Goal: Transaction & Acquisition: Download file/media

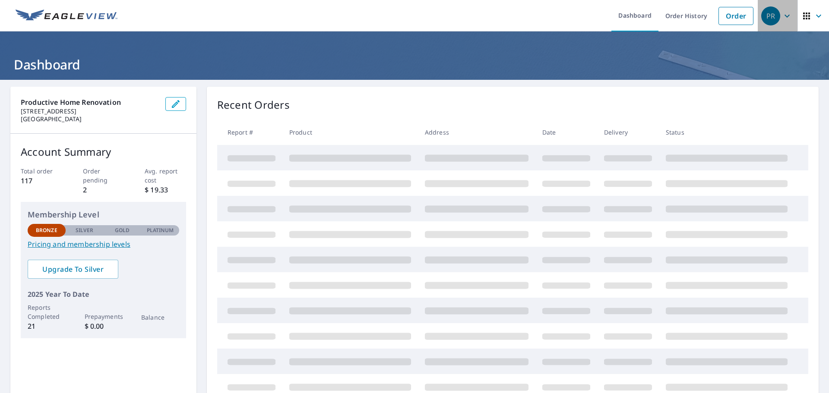
click at [782, 14] on icon "button" at bounding box center [787, 16] width 10 height 10
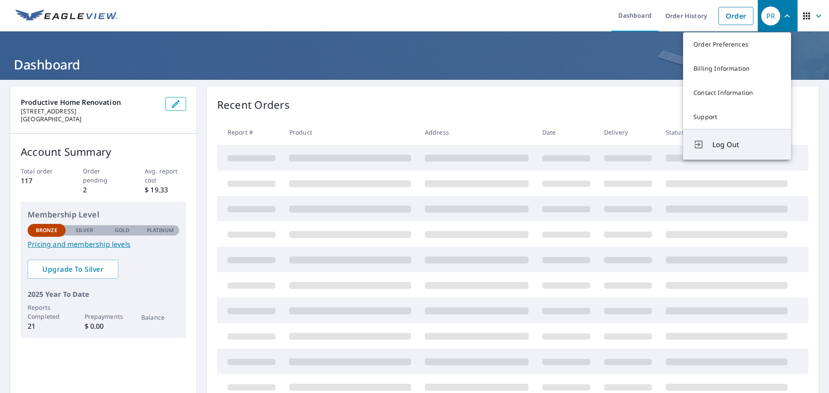
click at [733, 151] on button "Log Out" at bounding box center [737, 144] width 108 height 31
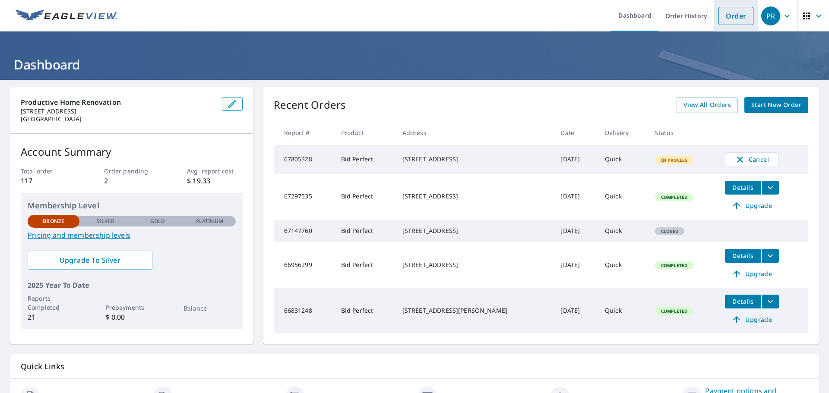
click at [719, 17] on link "Order" at bounding box center [736, 16] width 35 height 18
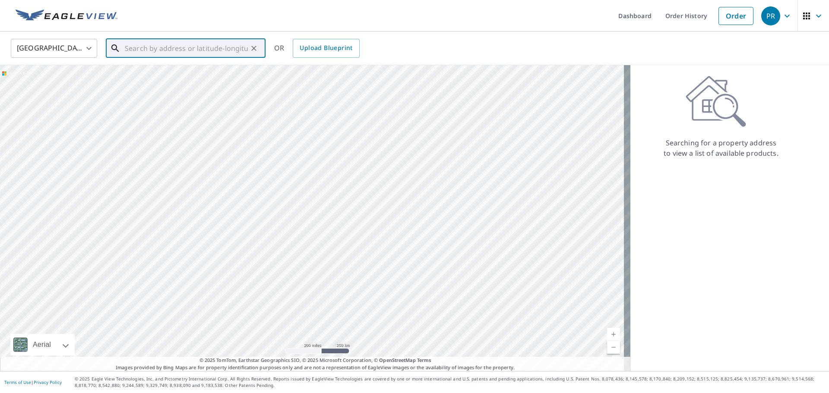
click at [244, 51] on input "text" at bounding box center [186, 48] width 123 height 24
paste input "118 Via Toluca San Clemente CA, 92672"
type input "118 Via Toluca San Clemente CA, 92672"
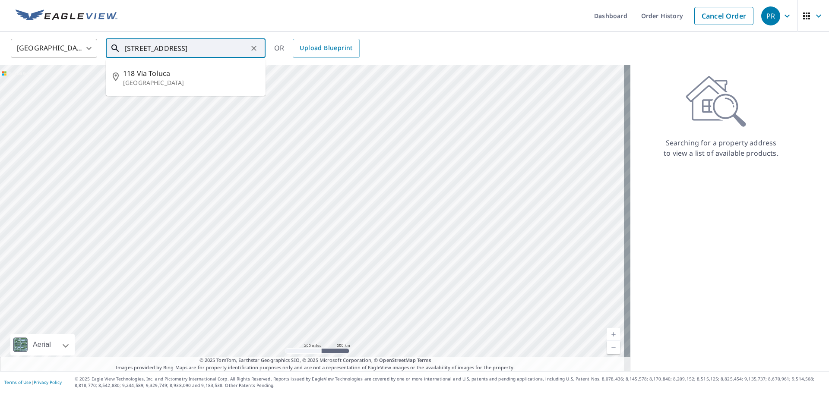
click at [260, 49] on div "118 Via Toluca San Clemente CA, 92672 ​" at bounding box center [186, 48] width 160 height 19
click at [260, 49] on button "Clear" at bounding box center [254, 48] width 12 height 12
click at [252, 45] on div at bounding box center [253, 48] width 11 height 12
paste input "118 Via Toluca San Clemente CA, 92672"
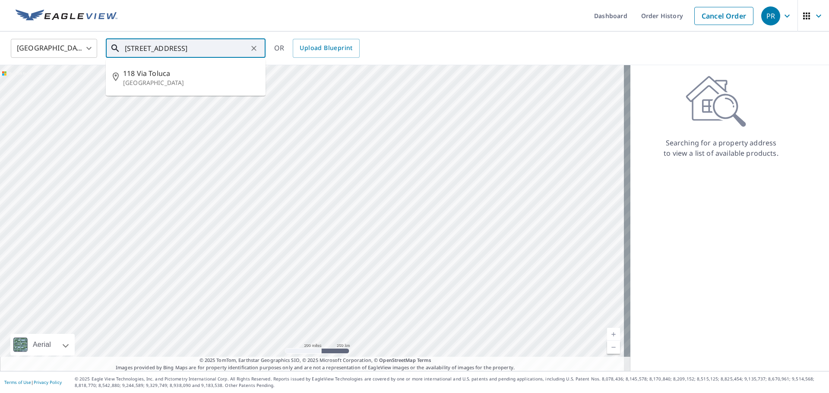
scroll to position [0, 6]
click at [196, 67] on li "118 Via Toluca San Clemente, CA 92672" at bounding box center [186, 77] width 160 height 29
type input "118 Via Toluca San Clemente, CA 92672"
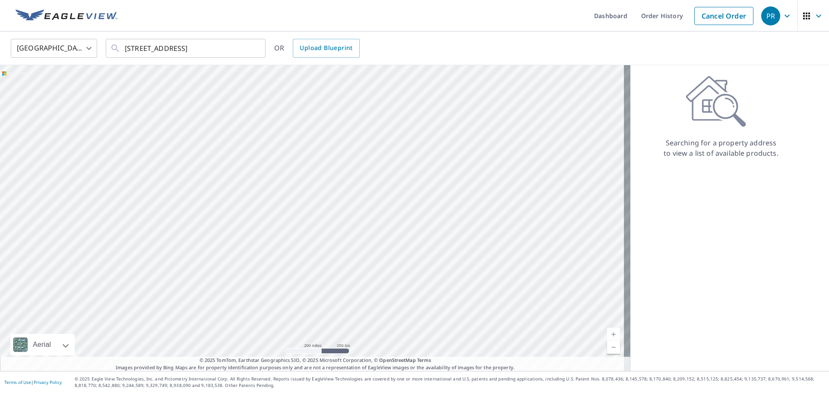
scroll to position [0, 0]
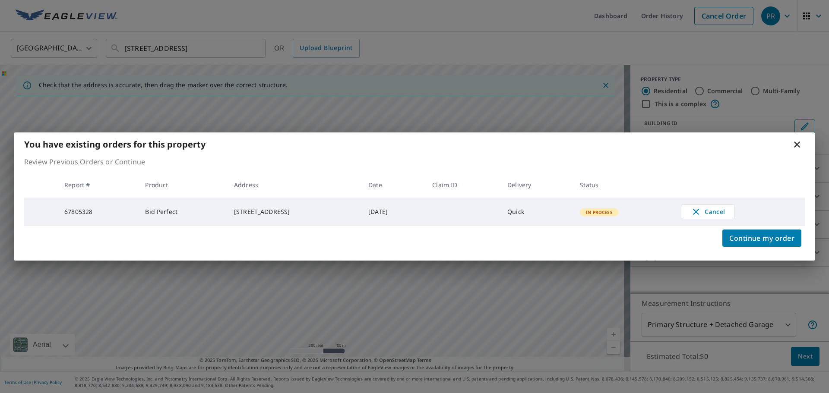
click at [798, 142] on icon at bounding box center [797, 145] width 6 height 6
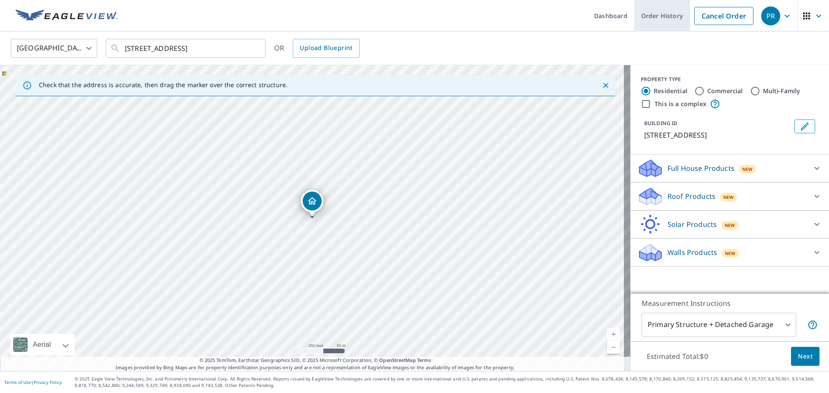
click at [660, 17] on link "Order History" at bounding box center [662, 16] width 56 height 32
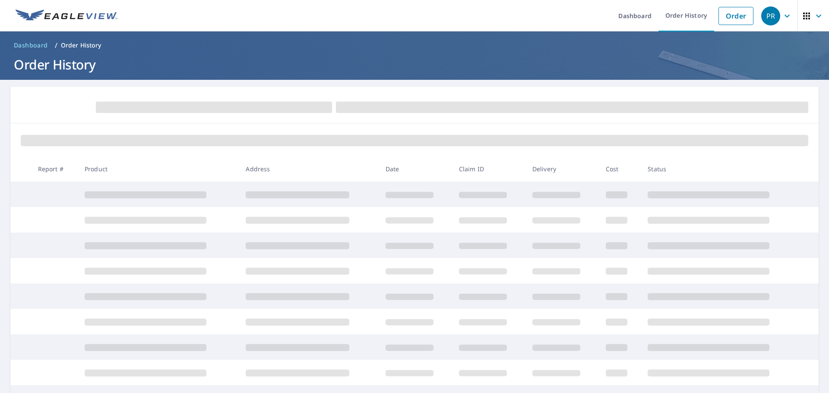
drag, startPoint x: 94, startPoint y: 41, endPoint x: 80, endPoint y: 42, distance: 14.3
click at [94, 41] on p "Order History" at bounding box center [81, 45] width 41 height 9
click at [18, 43] on span "Dashboard" at bounding box center [31, 45] width 34 height 9
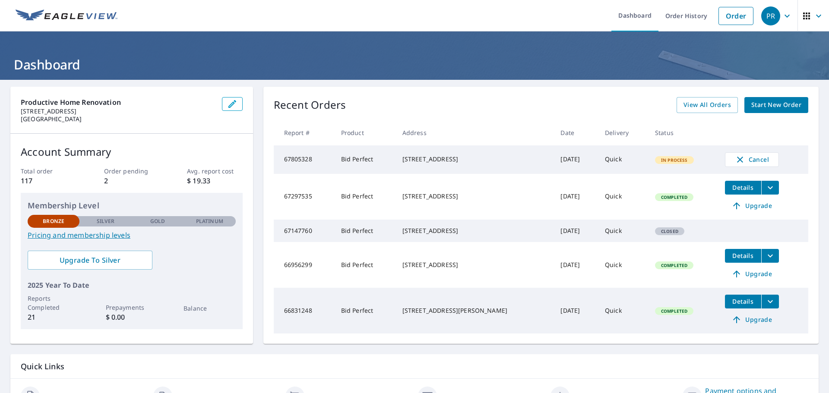
click at [612, 164] on td "Quick" at bounding box center [623, 160] width 50 height 29
click at [649, 157] on td "In Process" at bounding box center [683, 160] width 70 height 29
click at [355, 159] on td "Bid Perfect" at bounding box center [364, 160] width 61 height 29
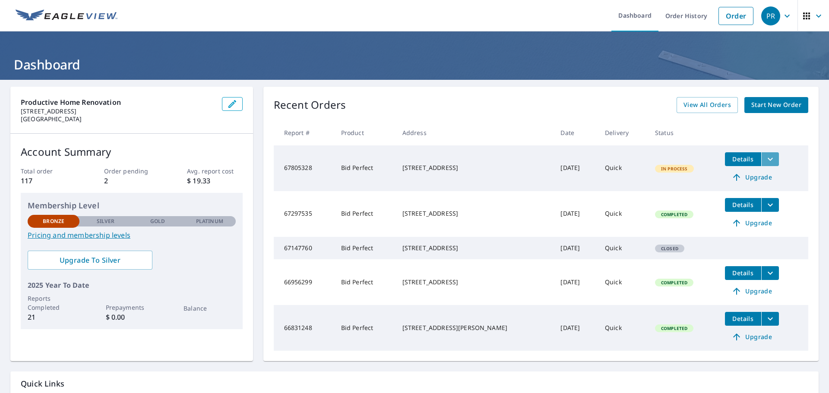
click at [765, 164] on icon "filesDropdownBtn-67805328" at bounding box center [770, 159] width 10 height 10
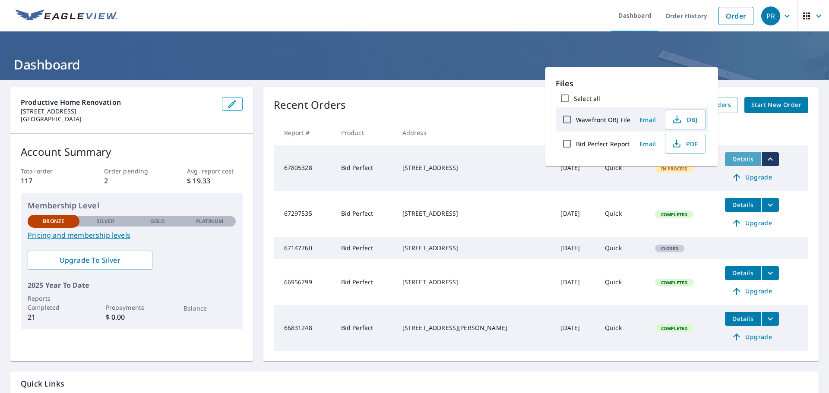
click at [739, 163] on span "Details" at bounding box center [743, 159] width 26 height 8
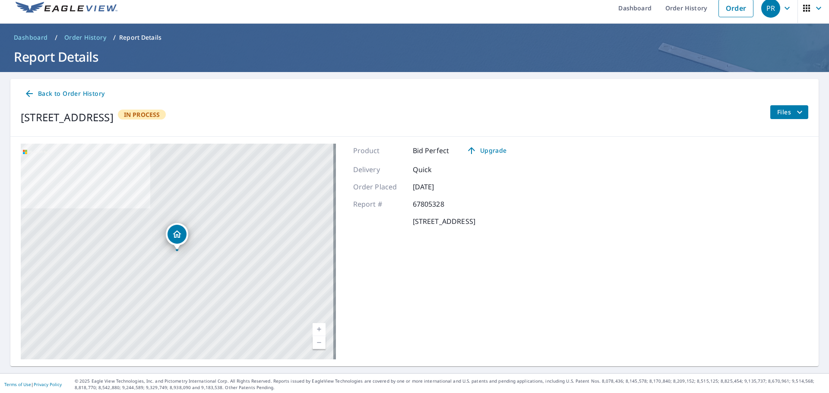
scroll to position [10, 0]
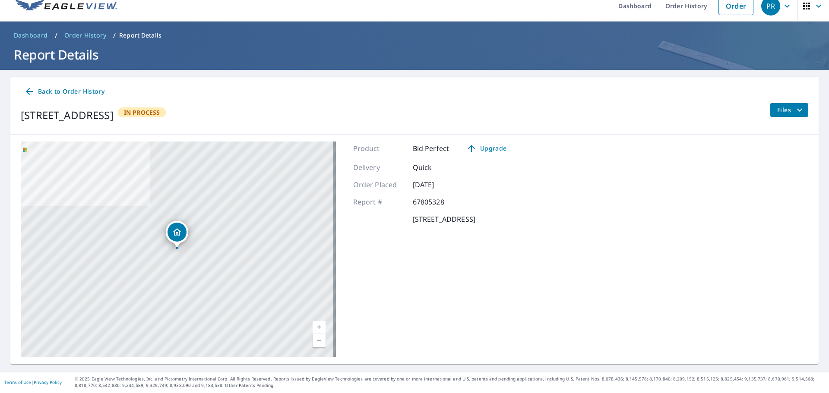
click at [778, 117] on div "Files" at bounding box center [789, 115] width 38 height 24
click at [780, 117] on div "Files" at bounding box center [789, 115] width 38 height 24
click at [778, 113] on span "Files" at bounding box center [791, 110] width 28 height 10
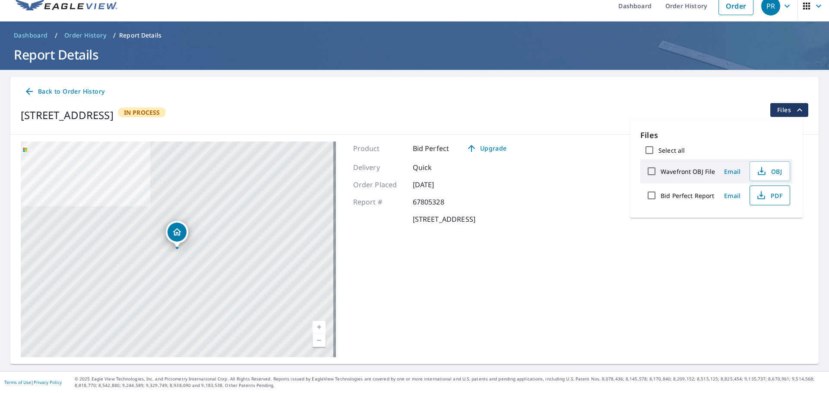
click at [769, 203] on button "PDF" at bounding box center [770, 196] width 41 height 20
click at [42, 96] on span "Back to Order History" at bounding box center [64, 91] width 80 height 11
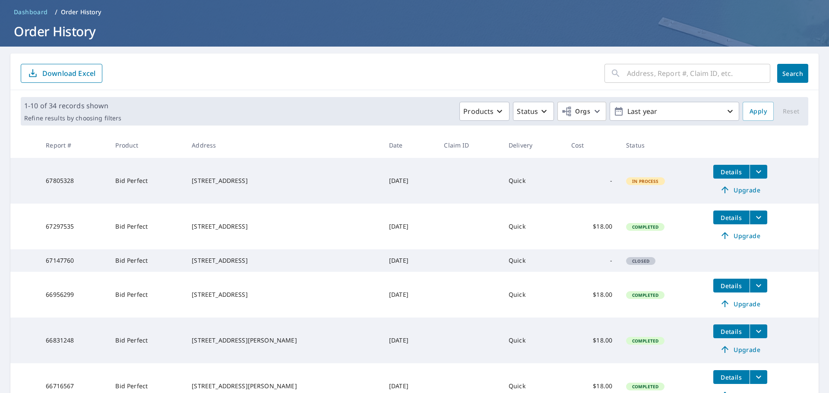
scroll to position [53, 0]
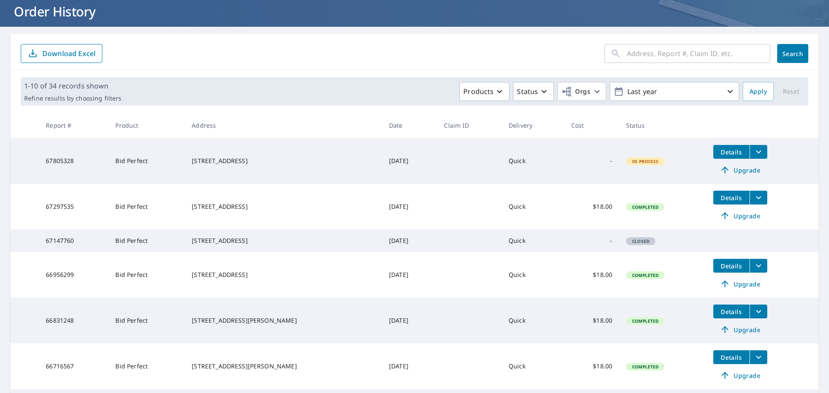
click at [754, 196] on icon "filesDropdownBtn-67297535" at bounding box center [759, 198] width 10 height 10
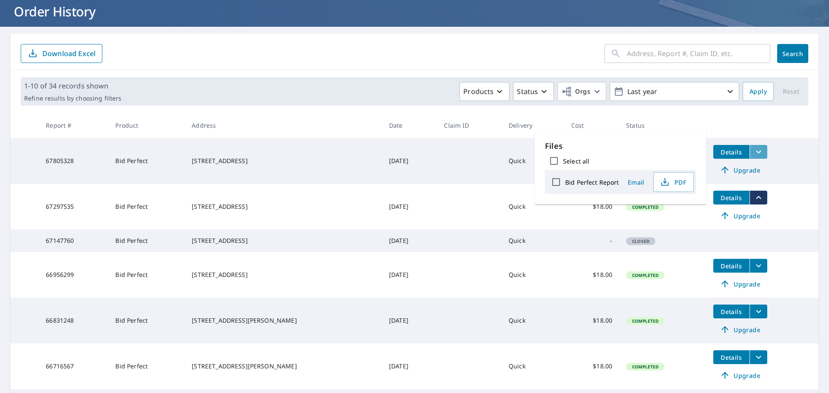
click at [757, 157] on icon "filesDropdownBtn-67805328" at bounding box center [759, 152] width 10 height 10
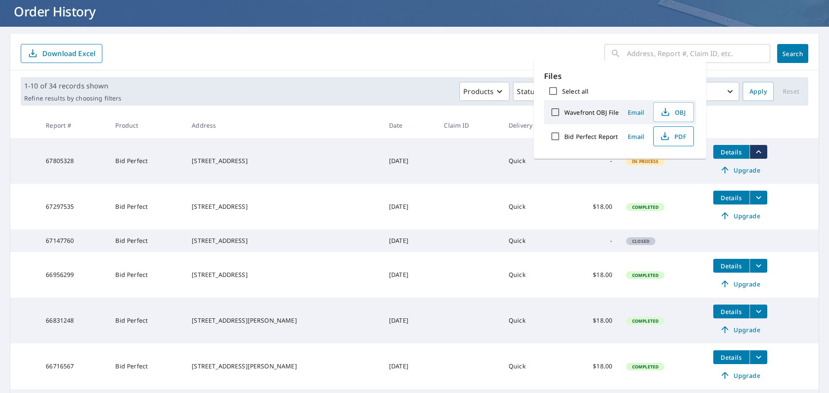
click at [675, 135] on span "PDF" at bounding box center [673, 136] width 28 height 10
